Goal: Ask a question

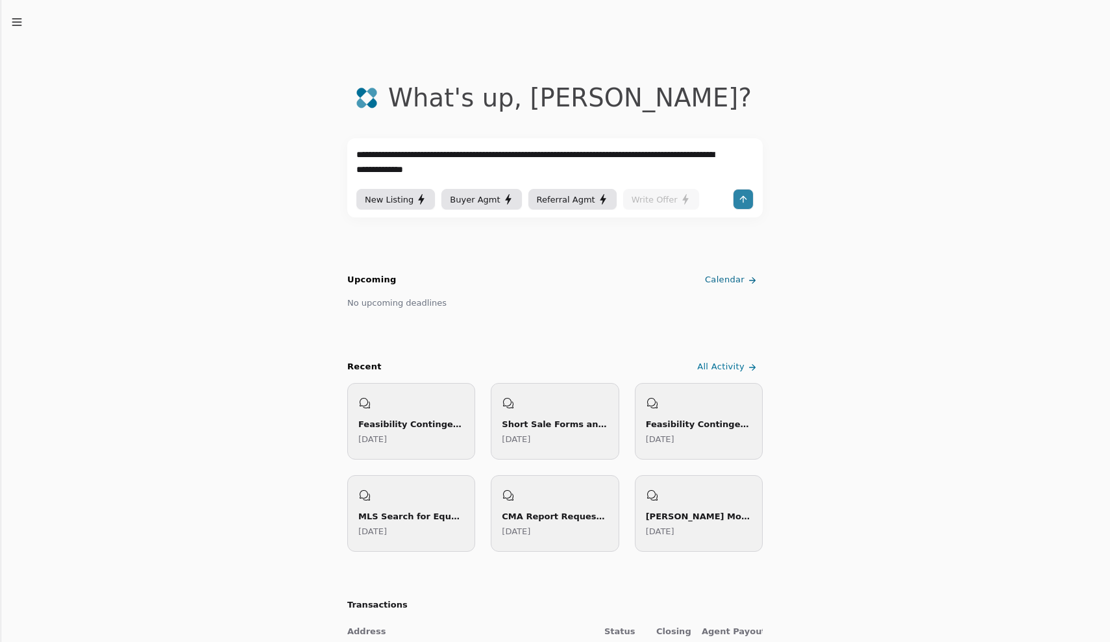
type textarea "**********"
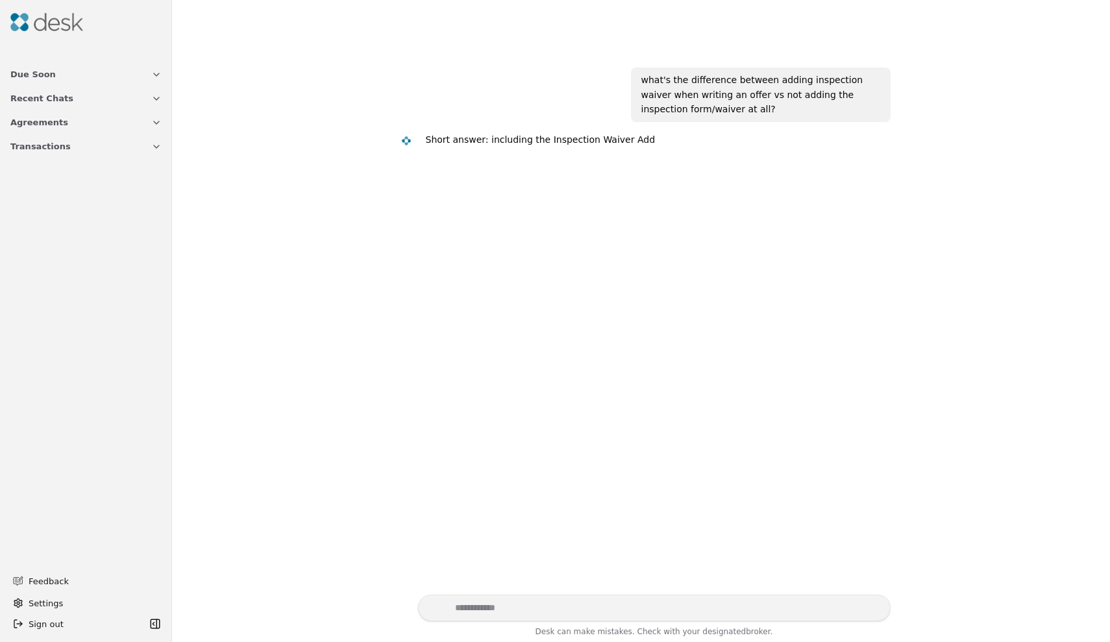
scroll to position [8, 0]
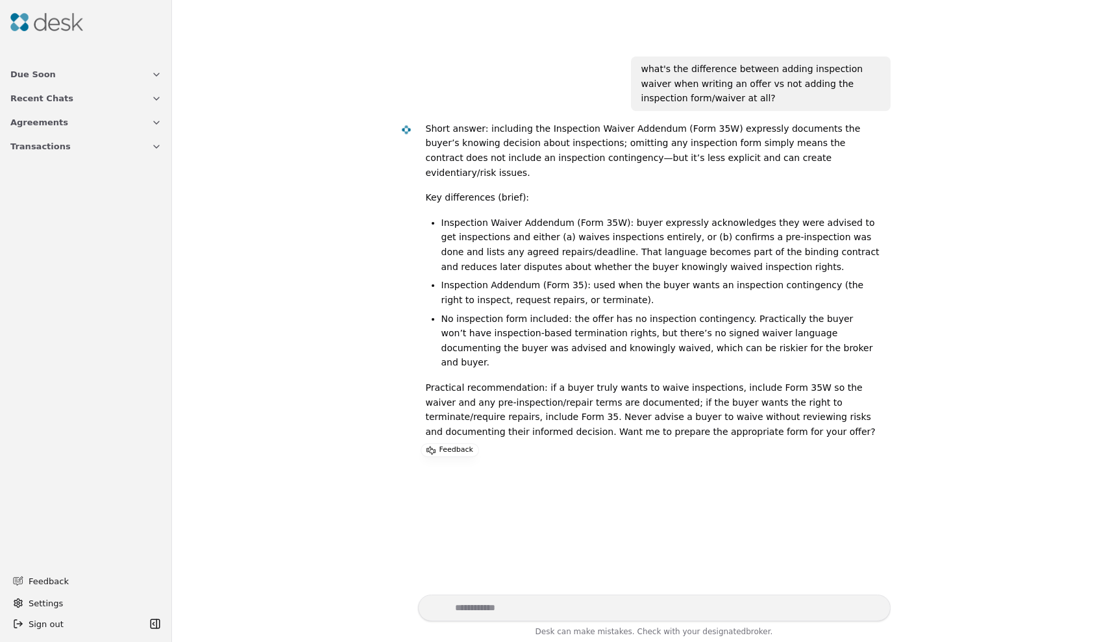
scroll to position [14, 0]
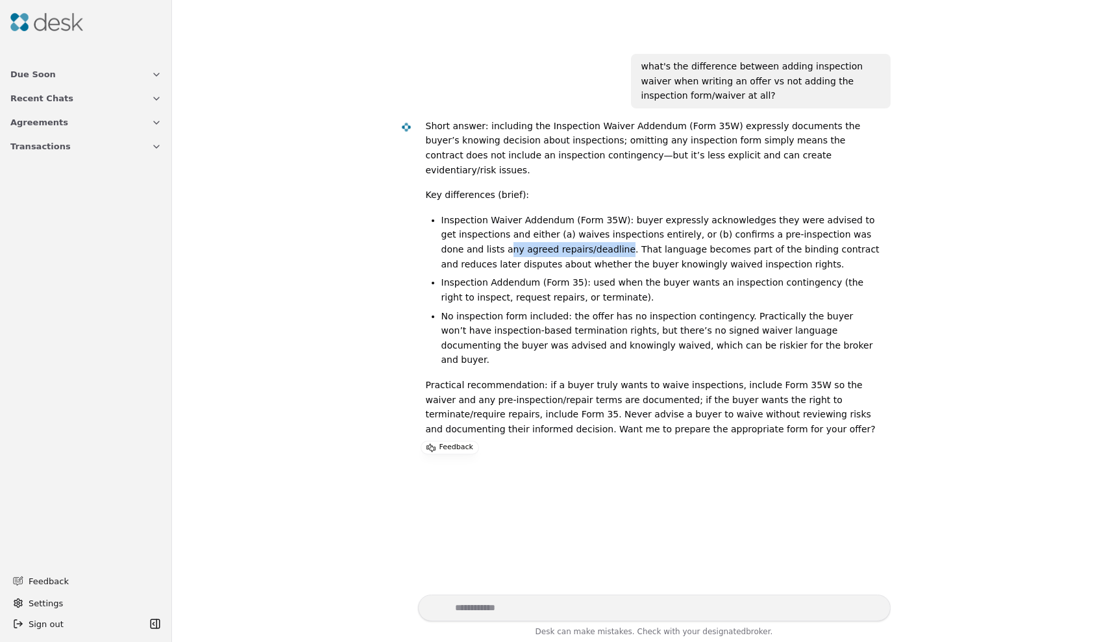
drag, startPoint x: 443, startPoint y: 233, endPoint x: 555, endPoint y: 235, distance: 111.7
click at [555, 235] on li "Inspection Waiver Addendum (Form 35W): buyer expressly acknowledges they were a…" at bounding box center [661, 242] width 439 height 58
click at [562, 234] on li "Inspection Waiver Addendum (Form 35W): buyer expressly acknowledges they were a…" at bounding box center [661, 242] width 439 height 58
click at [560, 233] on li "Inspection Waiver Addendum (Form 35W): buyer expressly acknowledges they were a…" at bounding box center [661, 242] width 439 height 58
click at [642, 220] on li "Inspection Waiver Addendum (Form 35W): buyer expressly acknowledges they were a…" at bounding box center [661, 242] width 439 height 58
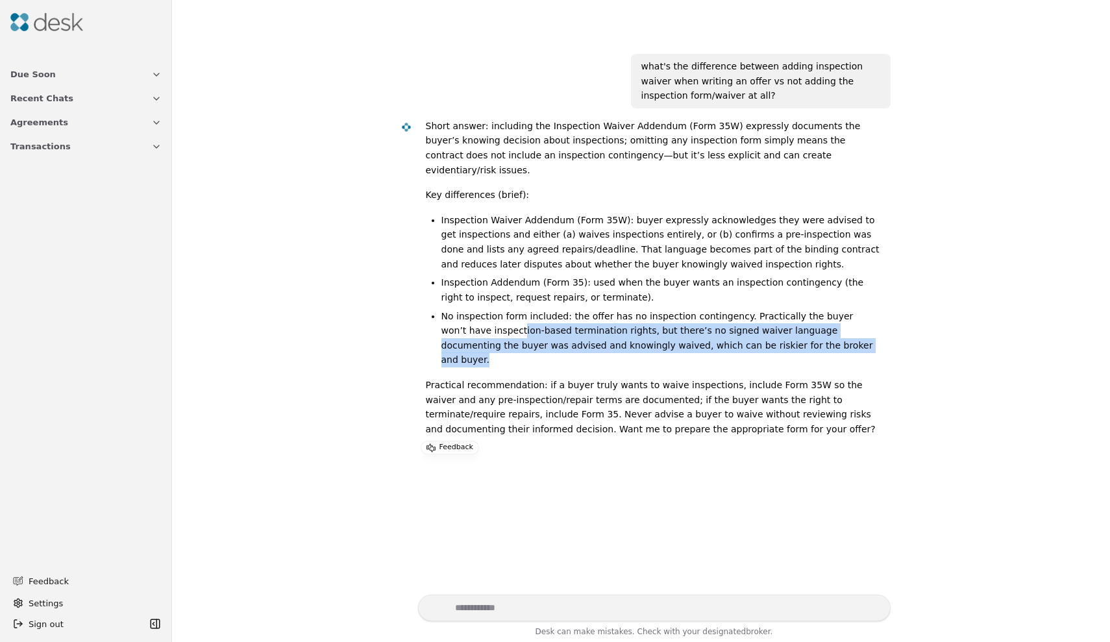
drag, startPoint x: 468, startPoint y: 308, endPoint x: 758, endPoint y: 329, distance: 290.3
click at [758, 329] on li "No inspection form included: the offer has no inspection contingency. Practical…" at bounding box center [661, 338] width 439 height 58
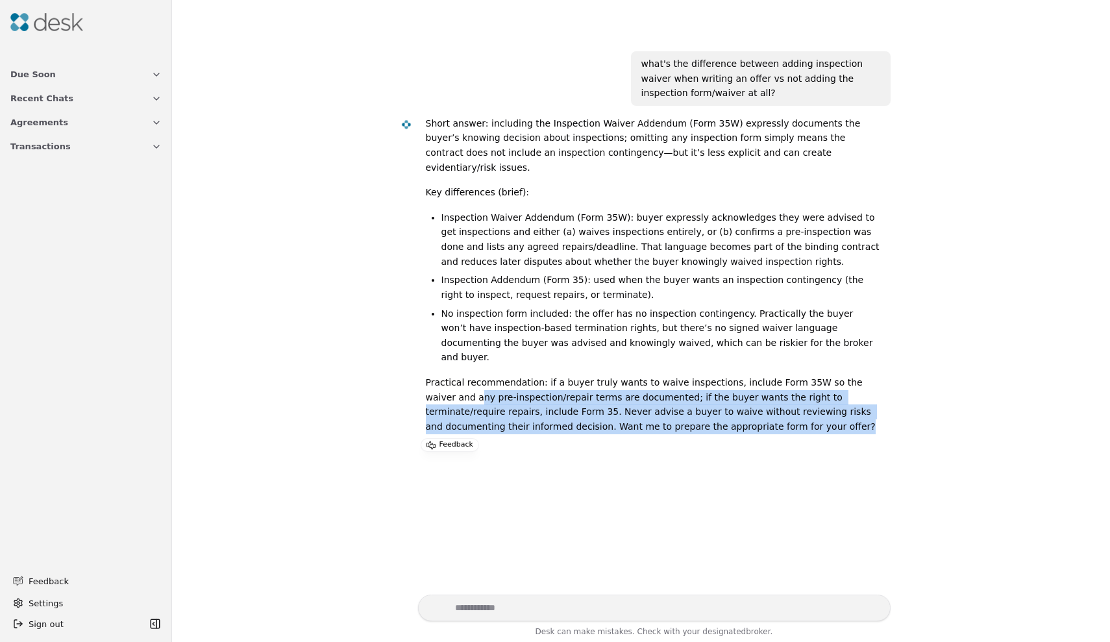
drag, startPoint x: 428, startPoint y: 362, endPoint x: 737, endPoint y: 405, distance: 312.1
click at [737, 405] on div "Short answer: including the Inspection Waiver Addendum (Form 35W) expressly doc…" at bounding box center [653, 280] width 455 height 329
click at [721, 395] on p "Practical recommendation: if a buyer truly wants to waive inspections, include …" at bounding box center [653, 404] width 455 height 58
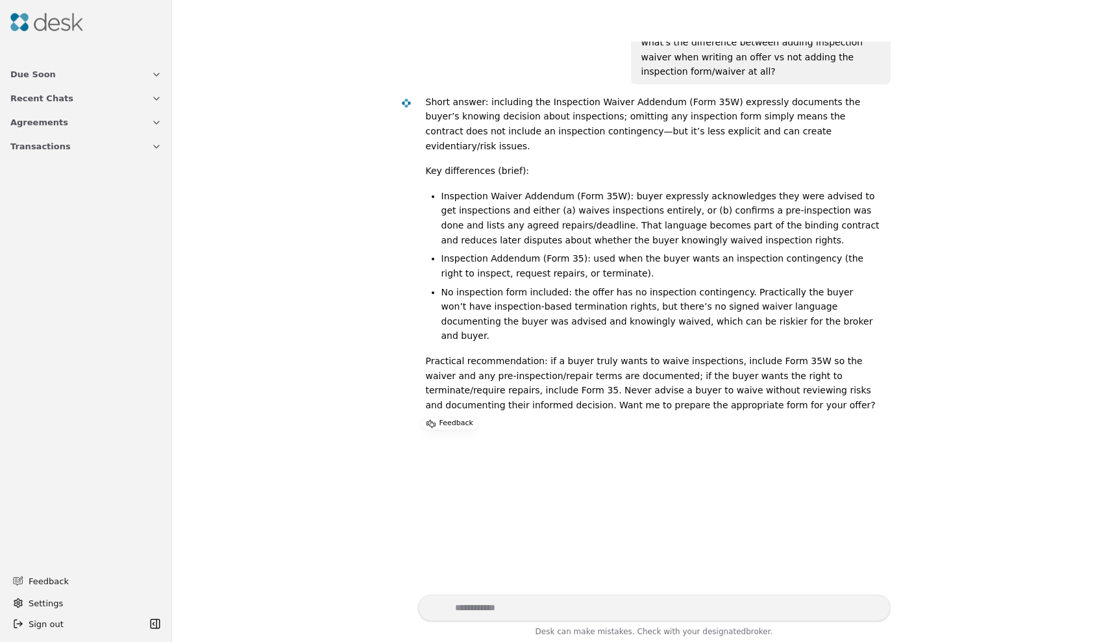
scroll to position [0, 0]
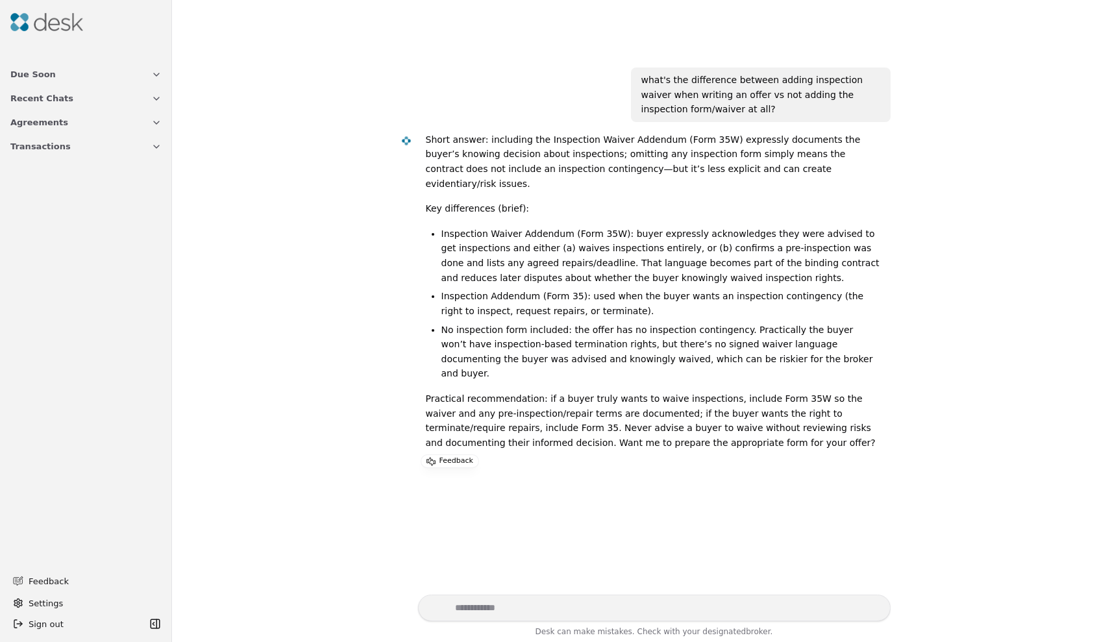
click at [664, 244] on li "Inspection Waiver Addendum (Form 35W): buyer expressly acknowledges they were a…" at bounding box center [661, 256] width 439 height 58
drag, startPoint x: 442, startPoint y: 245, endPoint x: 542, endPoint y: 246, distance: 100.0
click at [541, 246] on li "Inspection Waiver Addendum (Form 35W): buyer expressly acknowledges they were a…" at bounding box center [661, 256] width 439 height 58
click at [560, 605] on textarea "Write your prompt here" at bounding box center [654, 608] width 473 height 27
type textarea "**********"
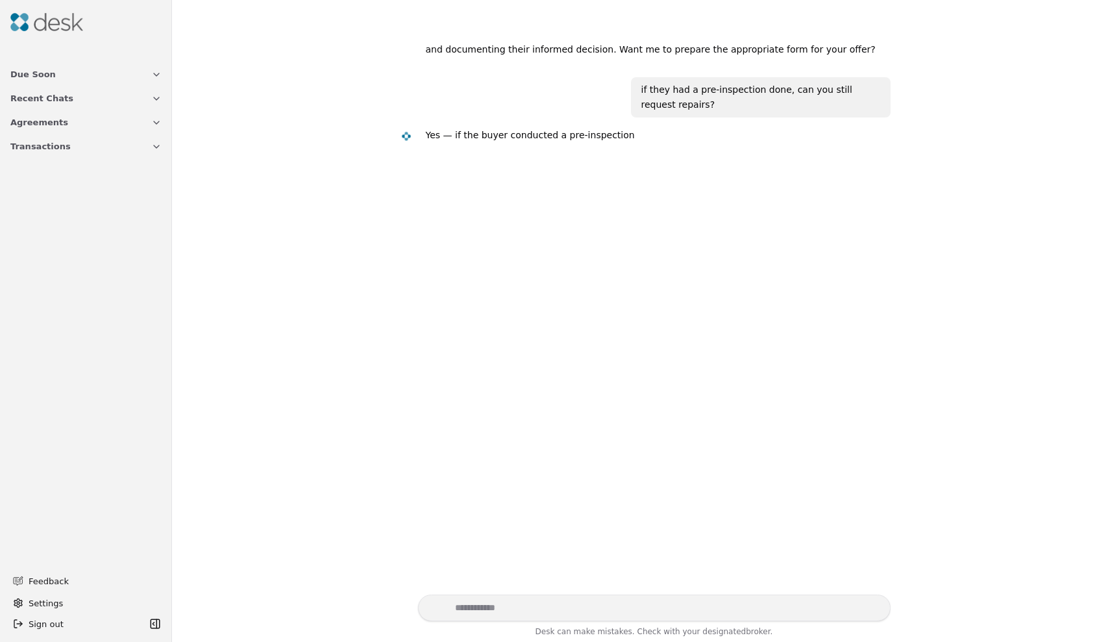
scroll to position [390, 0]
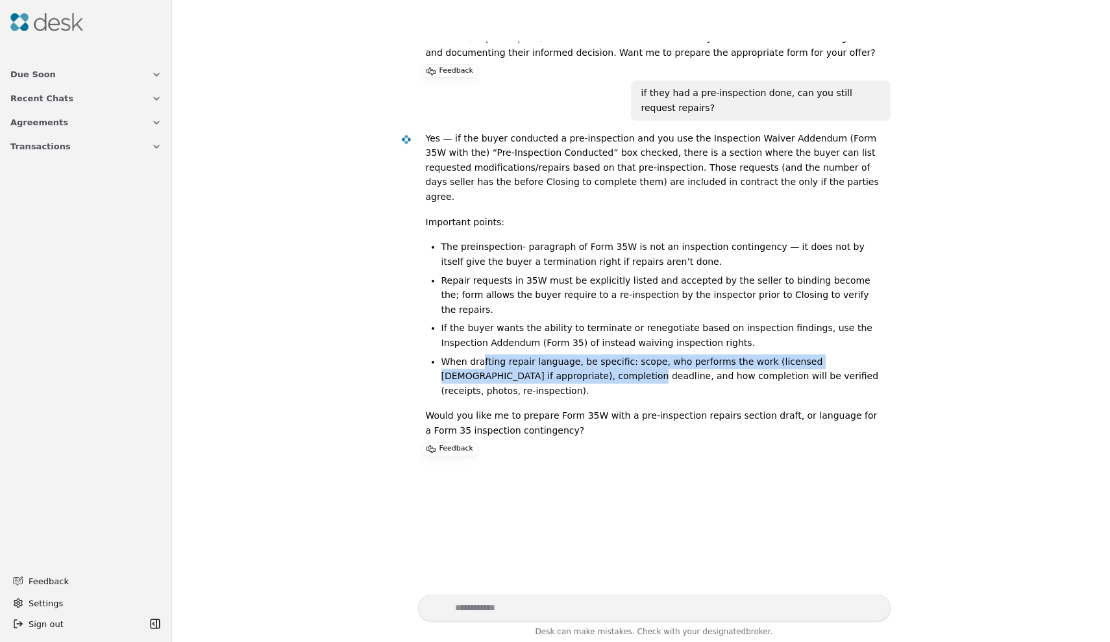
drag, startPoint x: 478, startPoint y: 292, endPoint x: 576, endPoint y: 307, distance: 99.3
click at [576, 355] on li "When drafting repair language, be specific: scope, who performs the work (licen…" at bounding box center [661, 377] width 439 height 44
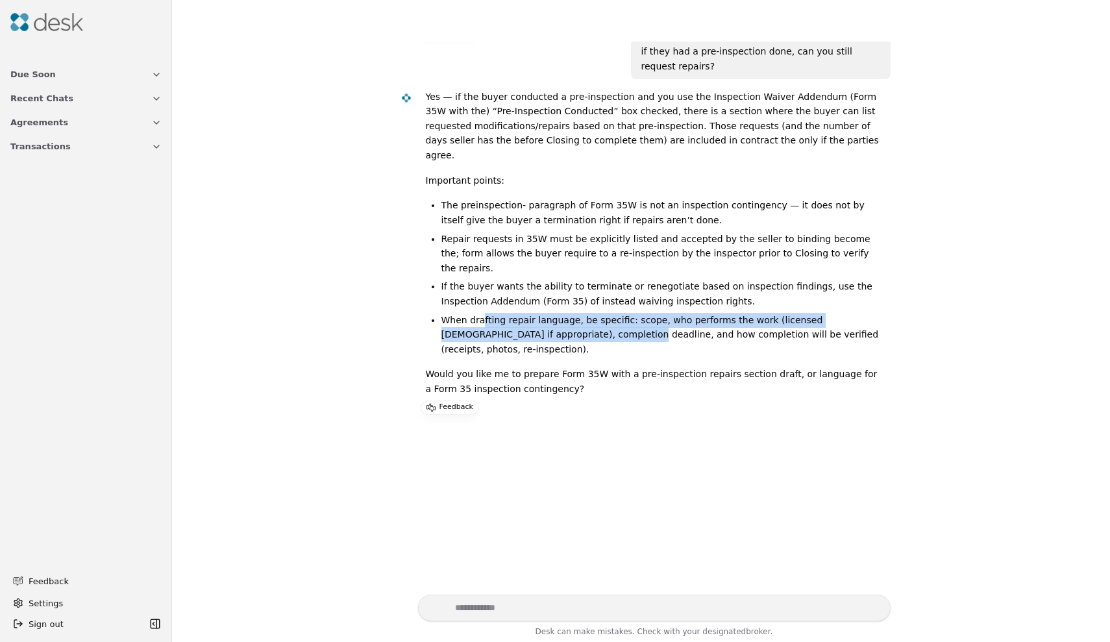
scroll to position [634, 0]
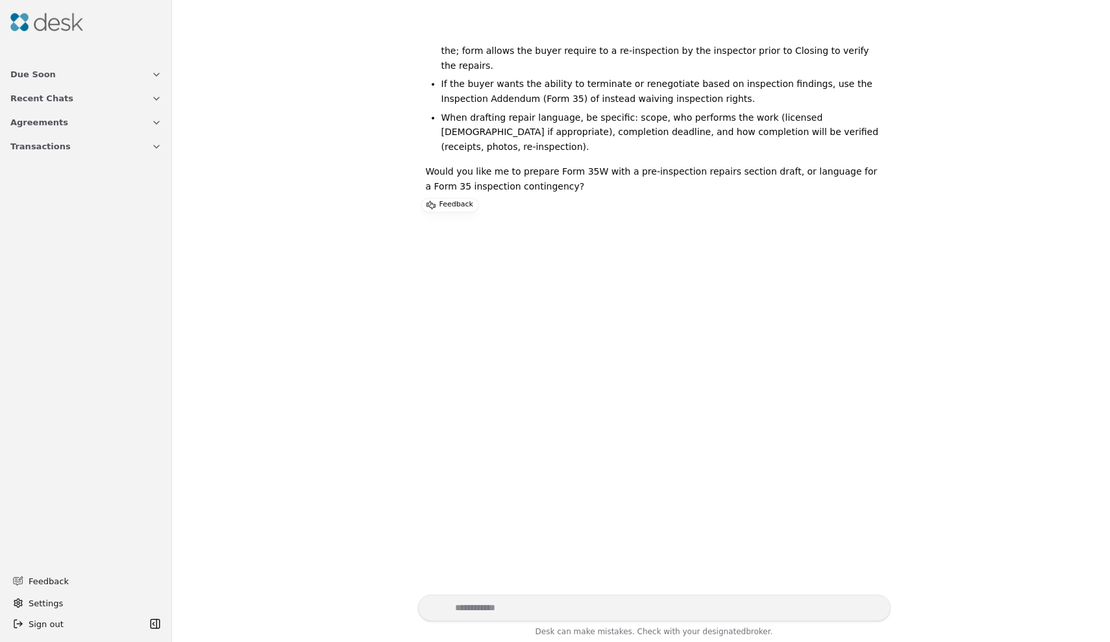
click at [565, 608] on textarea "Write your prompt here" at bounding box center [654, 608] width 473 height 27
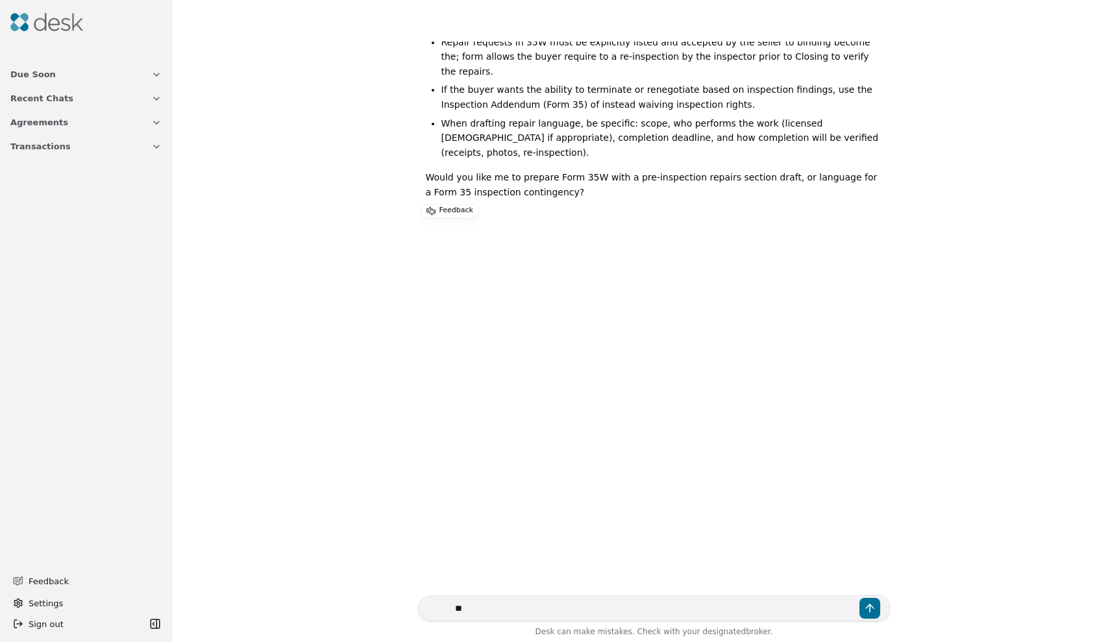
type textarea "***"
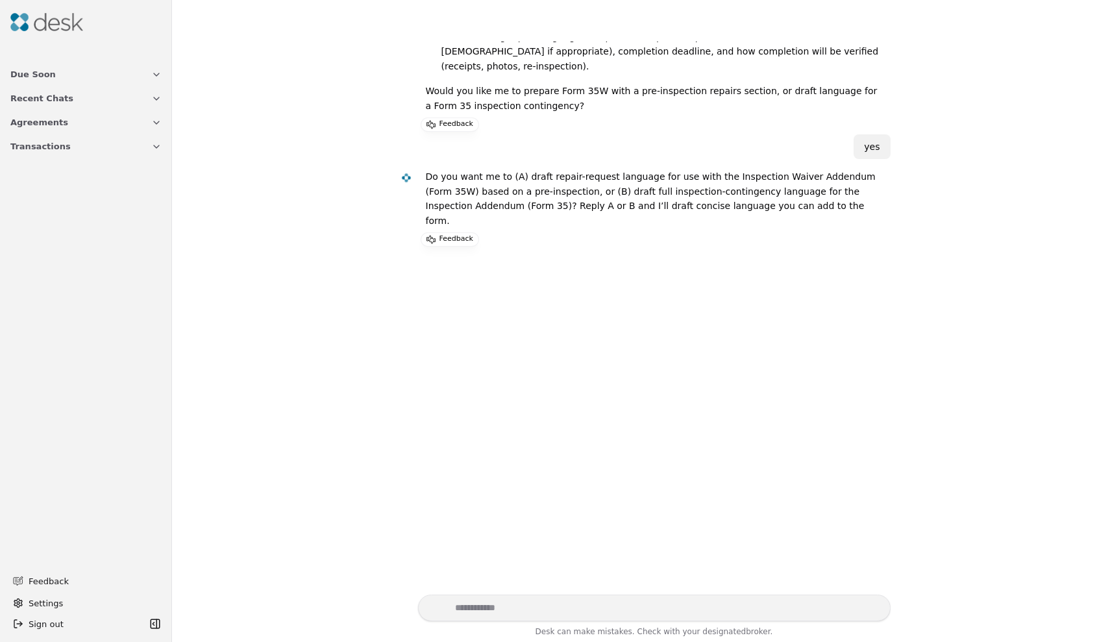
scroll to position [718, 0]
click at [529, 612] on textarea "Write your prompt here" at bounding box center [654, 608] width 473 height 27
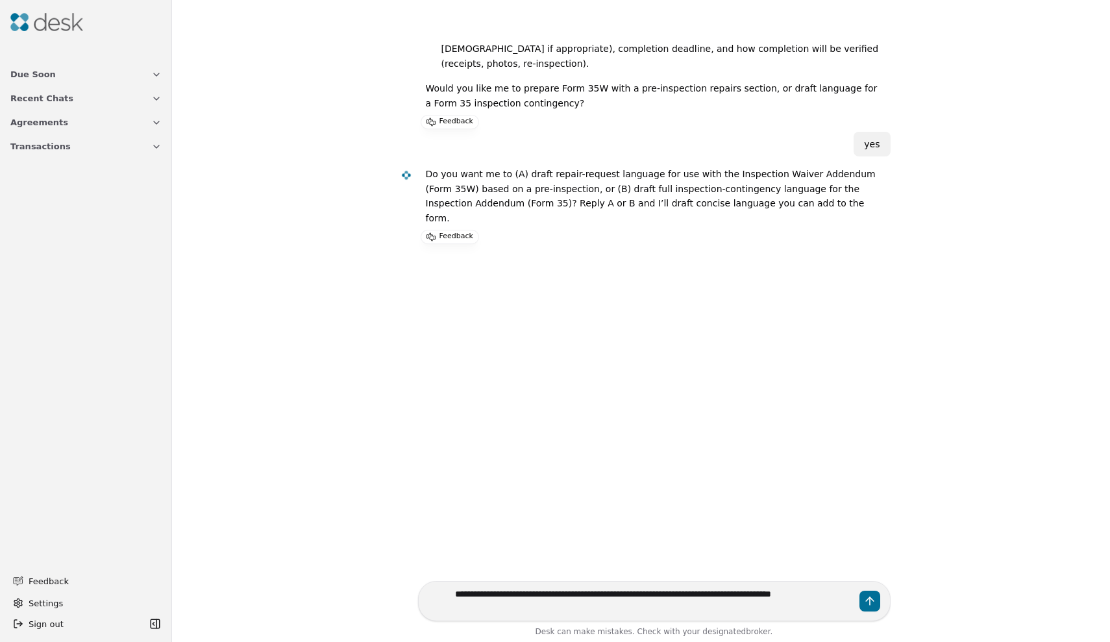
type textarea "**********"
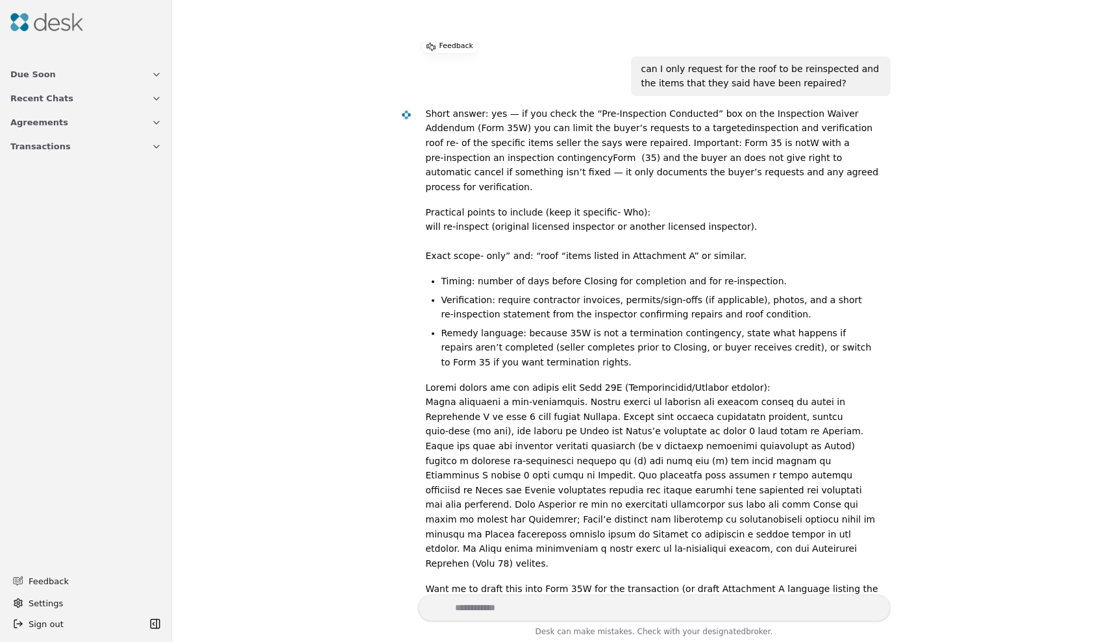
scroll to position [910, 0]
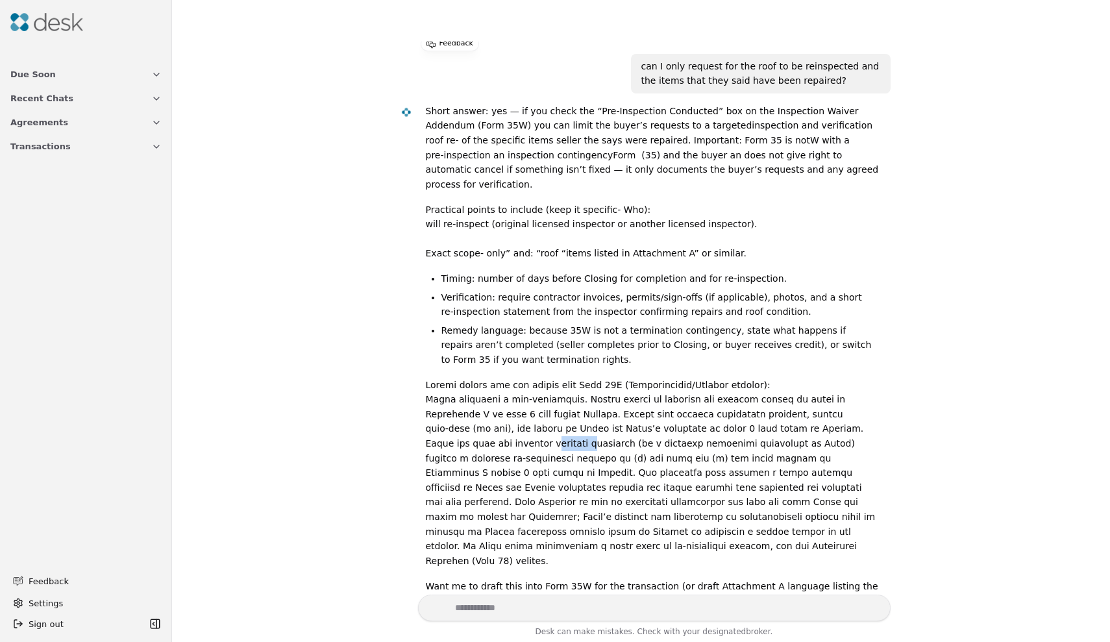
drag, startPoint x: 792, startPoint y: 309, endPoint x: 829, endPoint y: 308, distance: 36.4
click at [829, 378] on p at bounding box center [653, 473] width 455 height 191
click at [611, 378] on p at bounding box center [653, 473] width 455 height 191
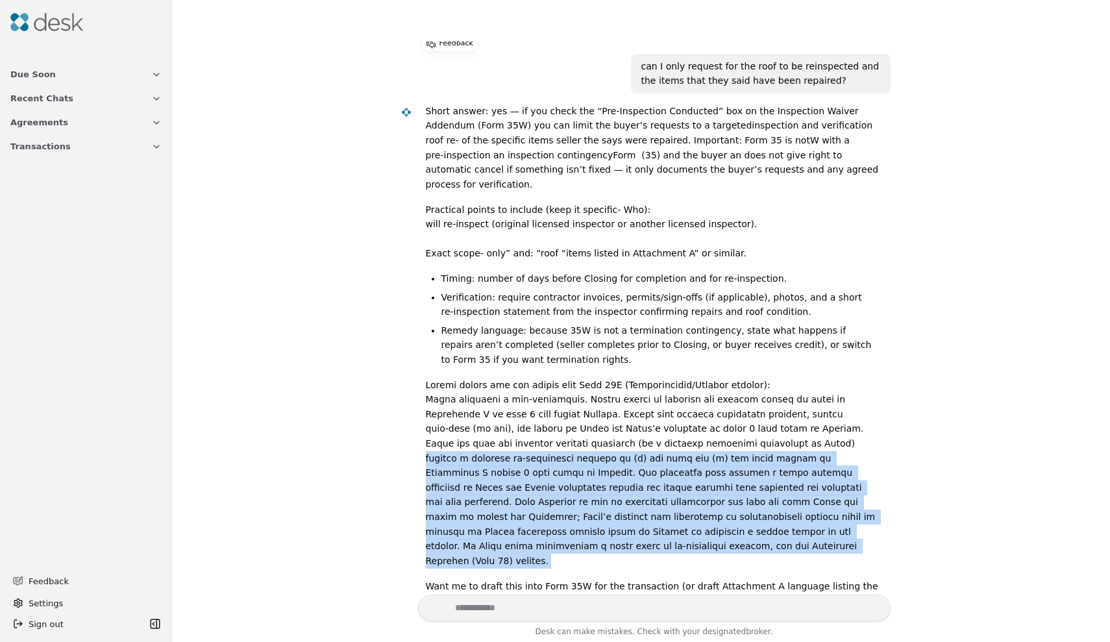
drag, startPoint x: 612, startPoint y: 321, endPoint x: 712, endPoint y: 416, distance: 137.3
click at [712, 416] on div "Short answer: yes — if you check the “Pre‑Inspection Conducted” box on the Insp…" at bounding box center [653, 361] width 455 height 515
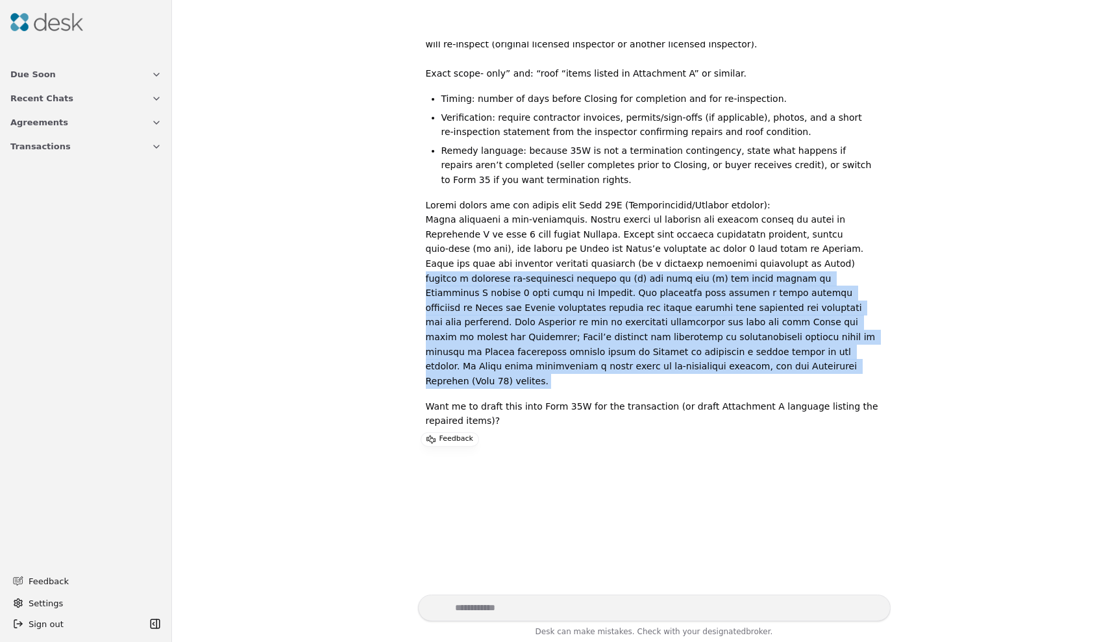
scroll to position [1130, 0]
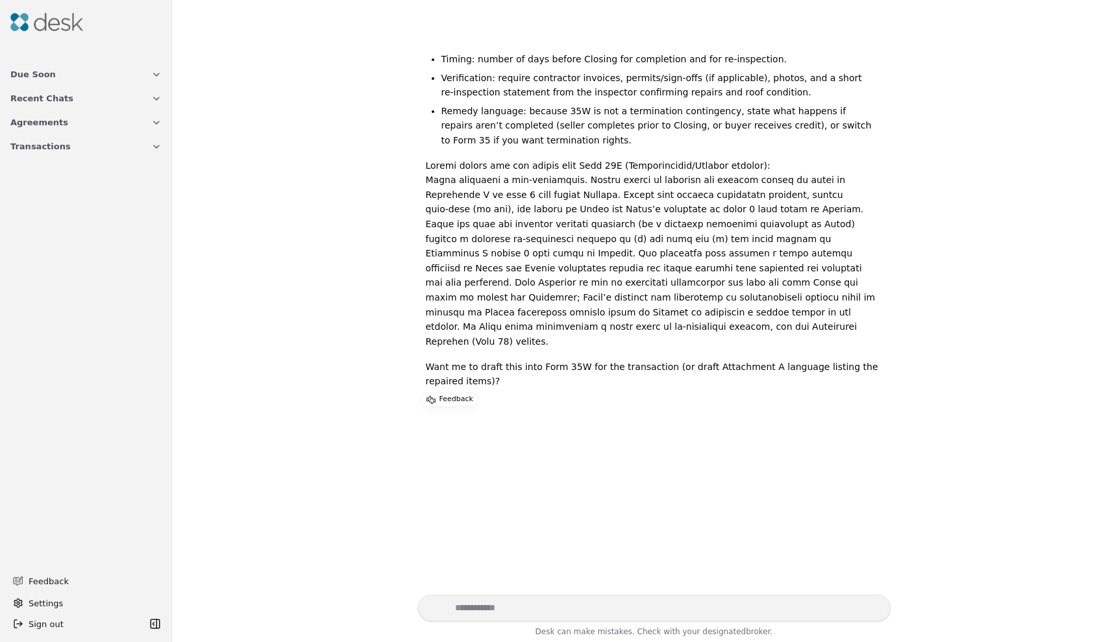
click at [509, 607] on textarea "Write your prompt here" at bounding box center [654, 608] width 473 height 27
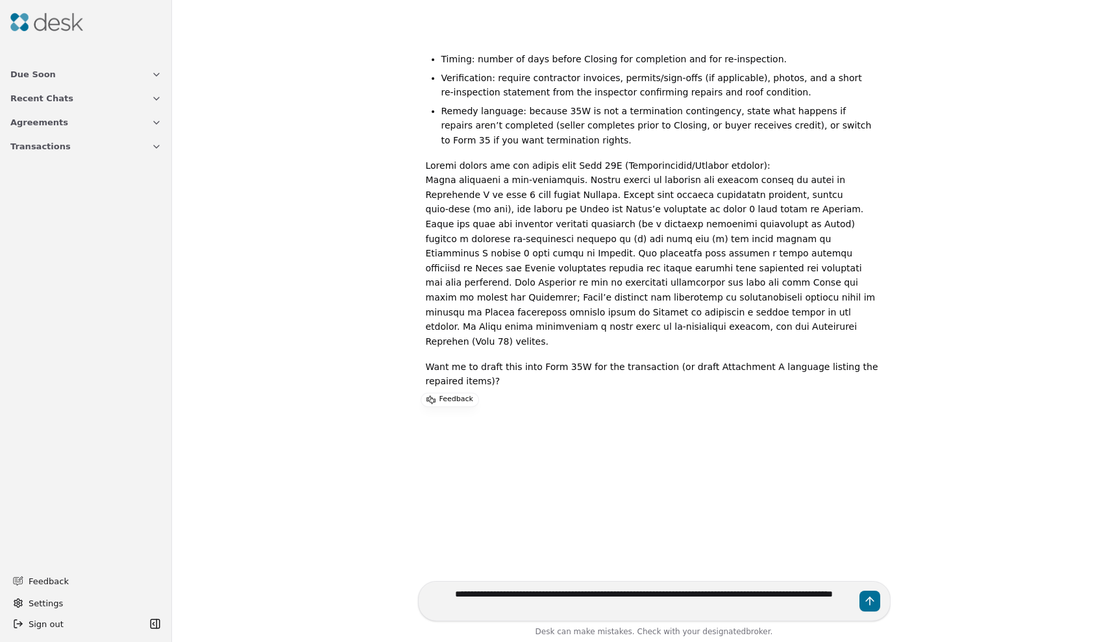
type textarea "**********"
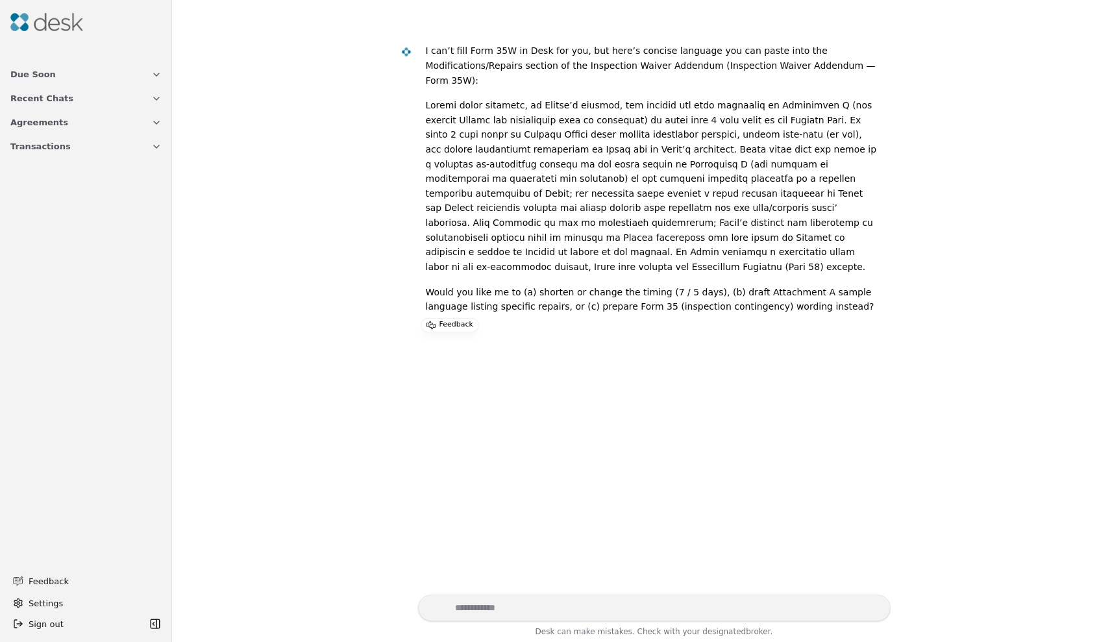
scroll to position [533, 0]
